Goal: Check status: Check status

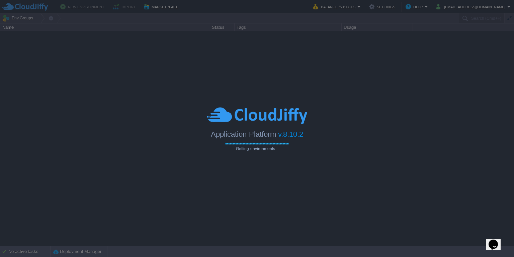
type input "Search (Cmd+F)"
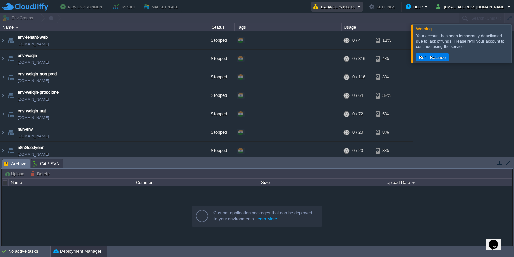
click at [363, 7] on td "Balance ₹-1508.05" at bounding box center [337, 7] width 52 height 10
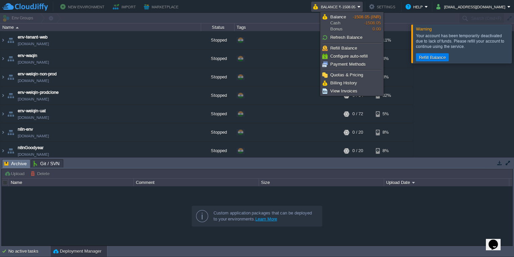
click at [83, 8] on button "New Environment" at bounding box center [83, 7] width 46 height 8
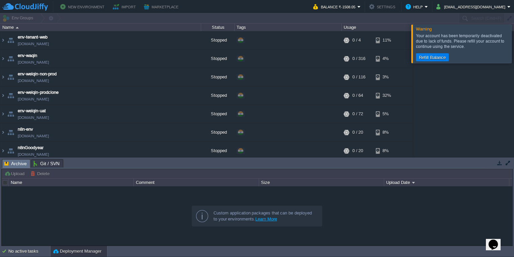
click at [514, 45] on div at bounding box center [522, 43] width 0 height 38
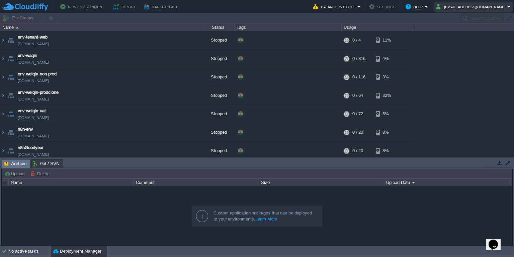
click at [485, 8] on button "[EMAIL_ADDRESS][DOMAIN_NAME]" at bounding box center [471, 7] width 71 height 8
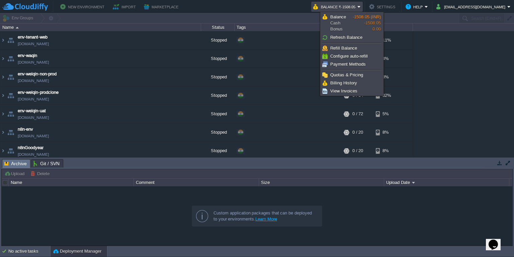
click at [292, 6] on td "New Environment Import Marketplace" at bounding box center [153, 7] width 303 height 10
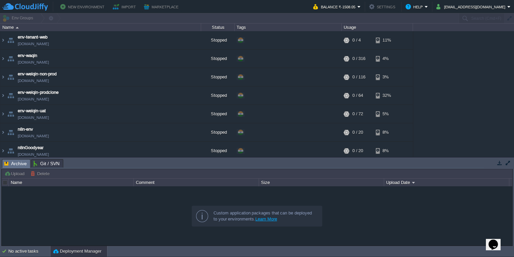
click at [222, 9] on td "New Environment Import Marketplace" at bounding box center [153, 7] width 303 height 10
click at [252, 7] on td "New Environment Import Marketplace" at bounding box center [153, 7] width 303 height 10
click at [361, 5] on em "Balance ₹-1508.05" at bounding box center [337, 7] width 48 height 8
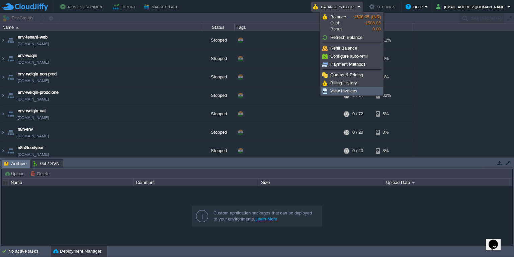
click at [340, 91] on span "View Invoices" at bounding box center [343, 90] width 27 height 5
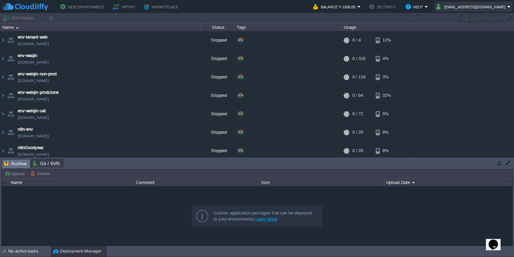
click at [487, 8] on button "[EMAIL_ADDRESS][DOMAIN_NAME]" at bounding box center [471, 7] width 71 height 8
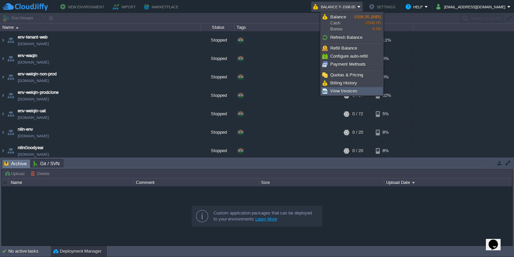
click at [331, 90] on span "View Invoices" at bounding box center [343, 90] width 27 height 5
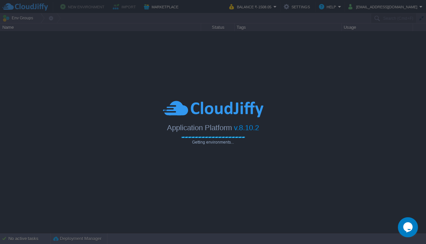
type input "Search (Cmd+F)"
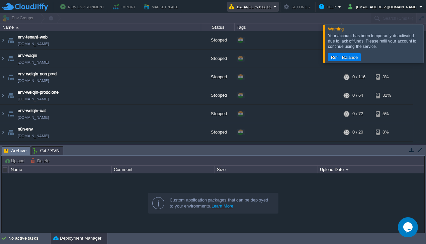
click at [277, 7] on em "Balance ₹-1508.05" at bounding box center [253, 7] width 48 height 8
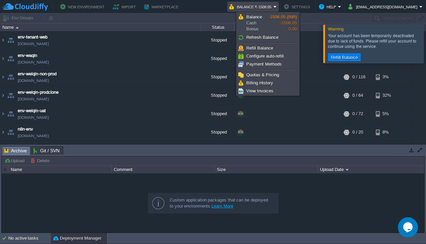
click at [426, 45] on div at bounding box center [434, 43] width 0 height 38
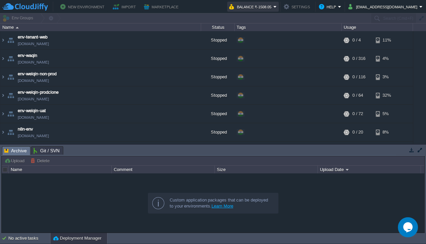
click at [273, 7] on button "Balance ₹-1508.05" at bounding box center [251, 7] width 44 height 8
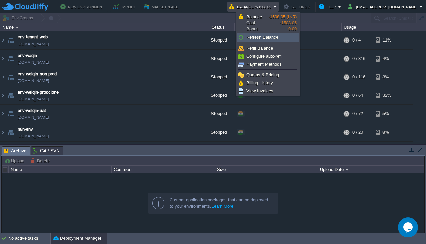
click at [249, 37] on span "Refresh Balance" at bounding box center [262, 37] width 32 height 5
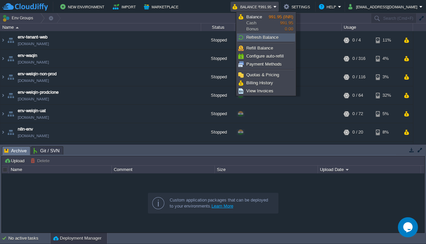
click at [258, 37] on span "Refresh Balance" at bounding box center [262, 37] width 32 height 5
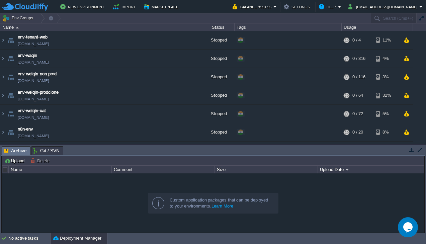
click at [224, 6] on td "New Environment Import Marketplace" at bounding box center [113, 7] width 223 height 10
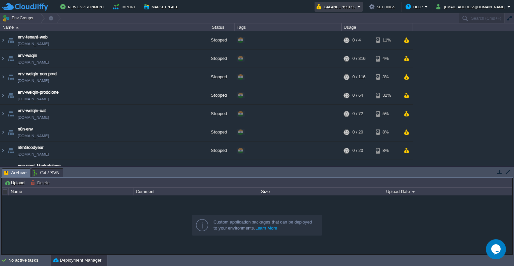
click at [361, 6] on em "Balance ₹991.95" at bounding box center [339, 7] width 44 height 8
click at [280, 11] on td "New Environment Import Marketplace" at bounding box center [155, 7] width 307 height 10
click at [361, 7] on em "Balance ₹991.95" at bounding box center [339, 7] width 44 height 8
click at [309, 5] on td "New Environment Import Marketplace" at bounding box center [155, 7] width 307 height 10
click at [361, 7] on em "Balance ₹991.95" at bounding box center [339, 7] width 44 height 8
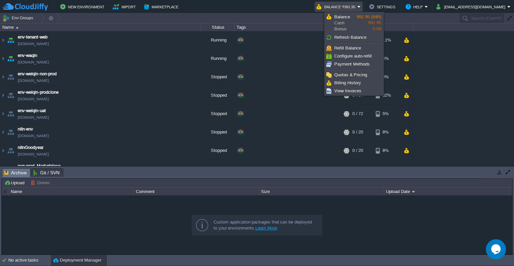
click at [306, 7] on td "New Environment Import Marketplace" at bounding box center [155, 7] width 307 height 10
